Goal: Use online tool/utility: Use online tool/utility

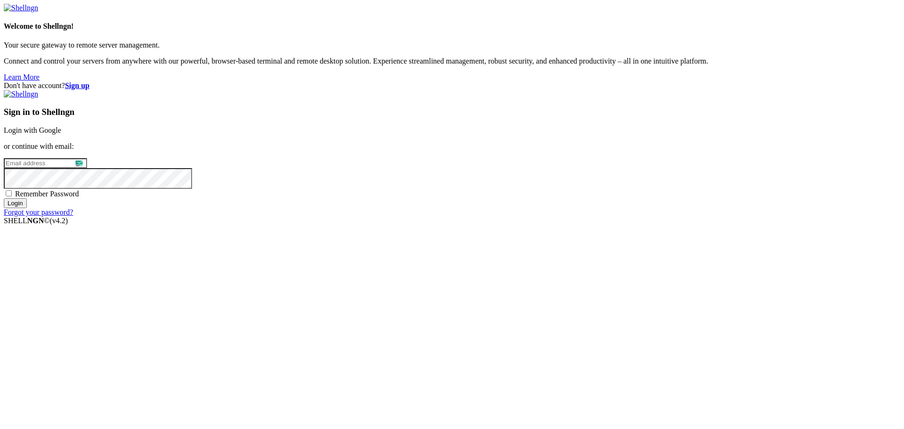
click at [61, 134] on link "Login with Google" at bounding box center [32, 130] width 57 height 8
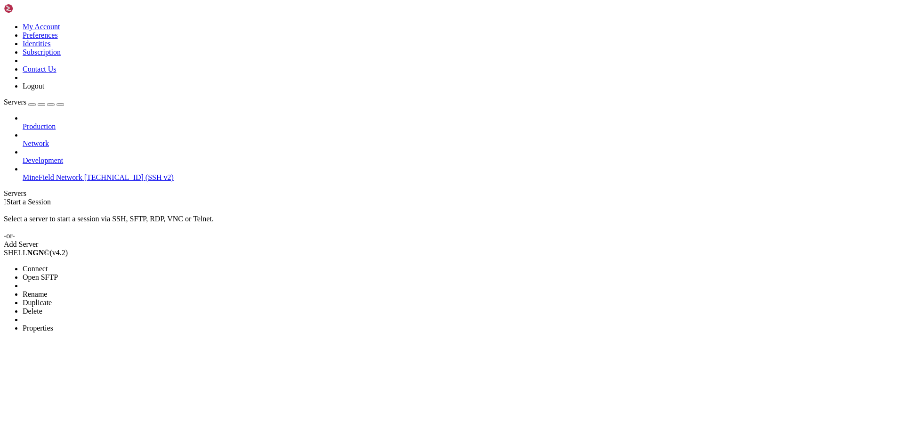
click at [48, 265] on span "Connect" at bounding box center [35, 269] width 25 height 8
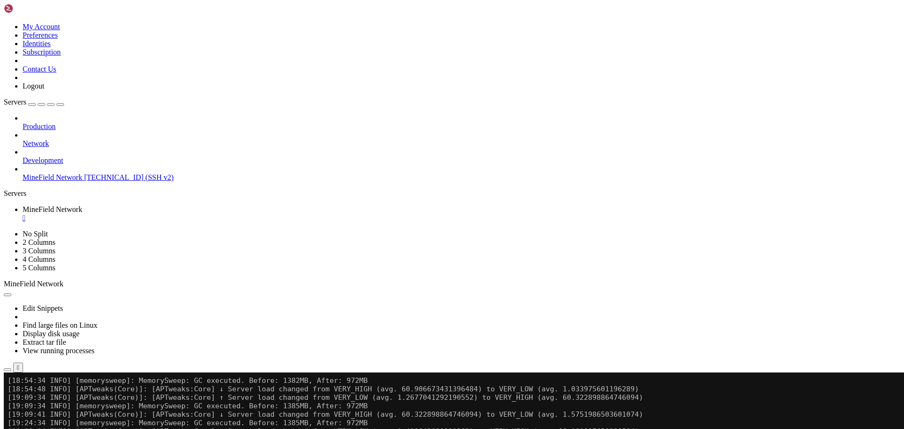
click at [49, 139] on span "Network" at bounding box center [36, 143] width 26 height 8
click at [57, 158] on div "Production Network Development MineField Network [TECHNICAL_ID] (SSH v2)" at bounding box center [452, 148] width 897 height 68
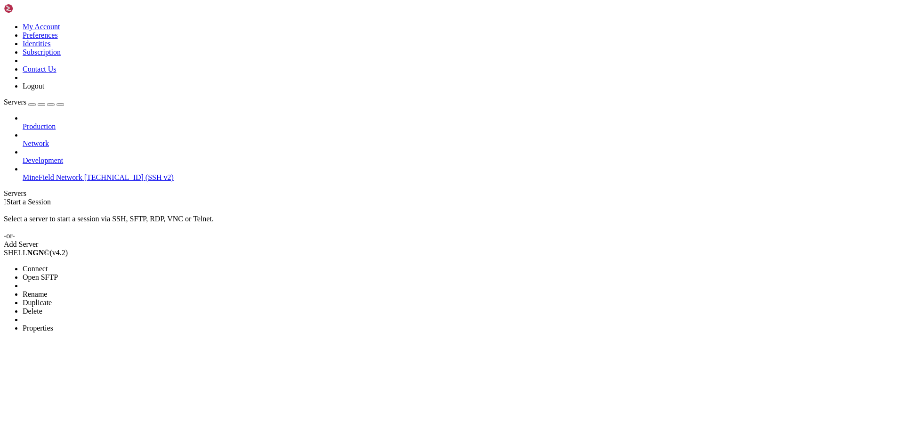
click at [106, 265] on li "Connect" at bounding box center [66, 269] width 86 height 8
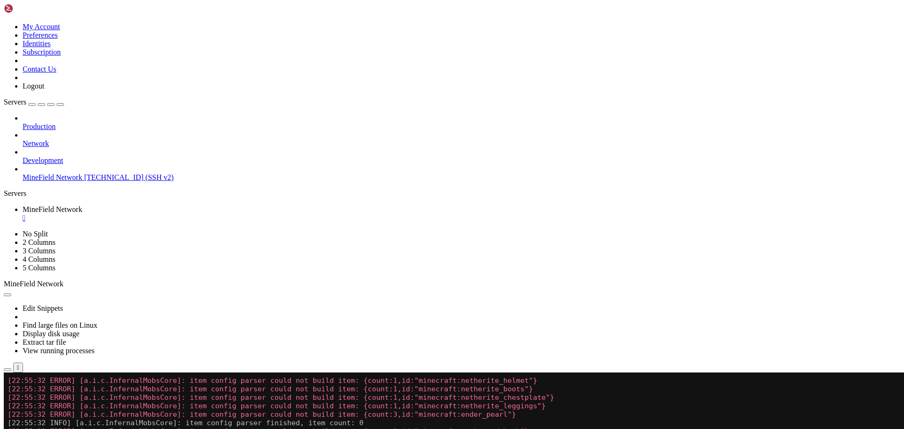
scroll to position [25523, 0]
